Goal: Information Seeking & Learning: Understand process/instructions

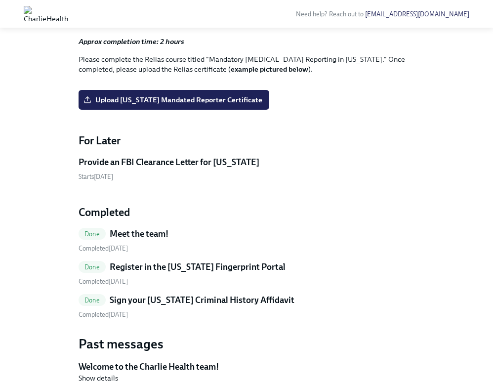
scroll to position [325, 0]
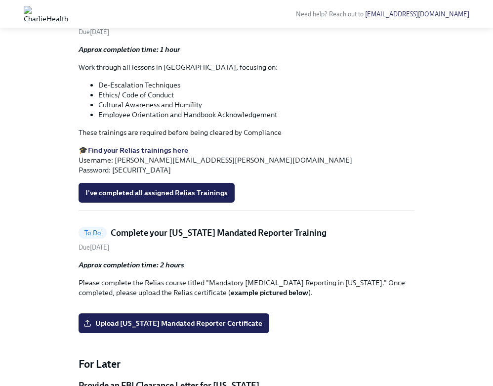
click at [177, 23] on h5 "Complete essential Relias trainings" at bounding box center [178, 17] width 135 height 12
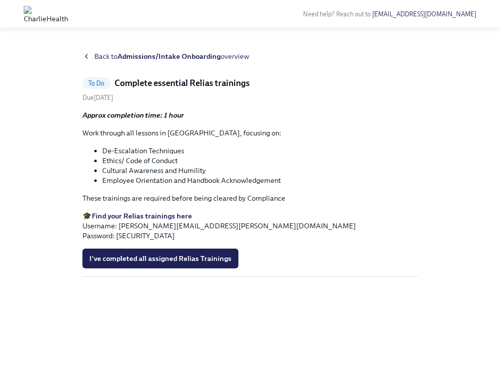
click at [177, 214] on strong "Find your Relias trainings here" at bounding box center [142, 215] width 100 height 9
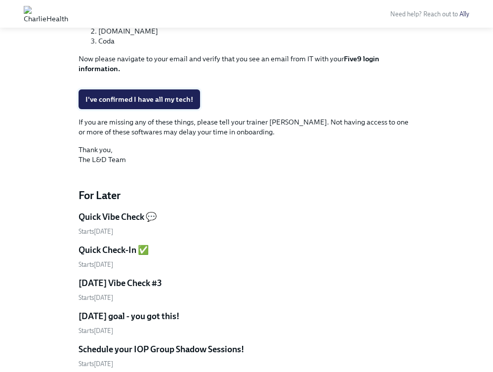
scroll to position [402, 0]
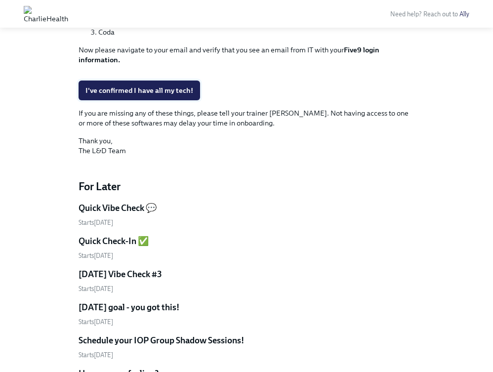
click at [173, 95] on span "I've confirmed I have all my tech!" at bounding box center [139, 90] width 108 height 10
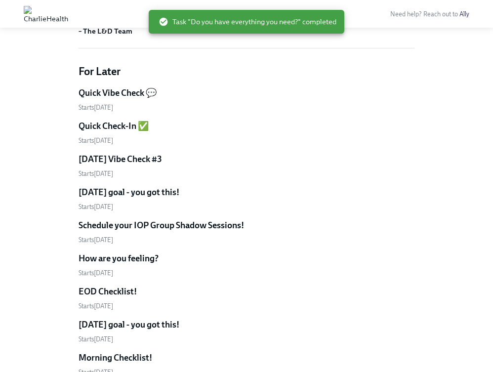
scroll to position [291, 0]
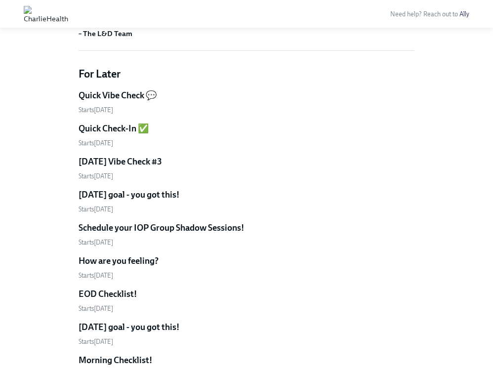
click at [138, 94] on h5 "Quick Vibe Check 💬" at bounding box center [118, 95] width 78 height 12
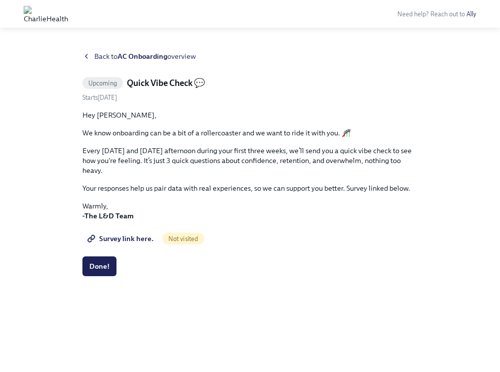
click at [125, 239] on span "Survey link here." at bounding box center [121, 239] width 64 height 10
click at [102, 259] on button "Done!" at bounding box center [99, 266] width 34 height 20
